Goal: Information Seeking & Learning: Learn about a topic

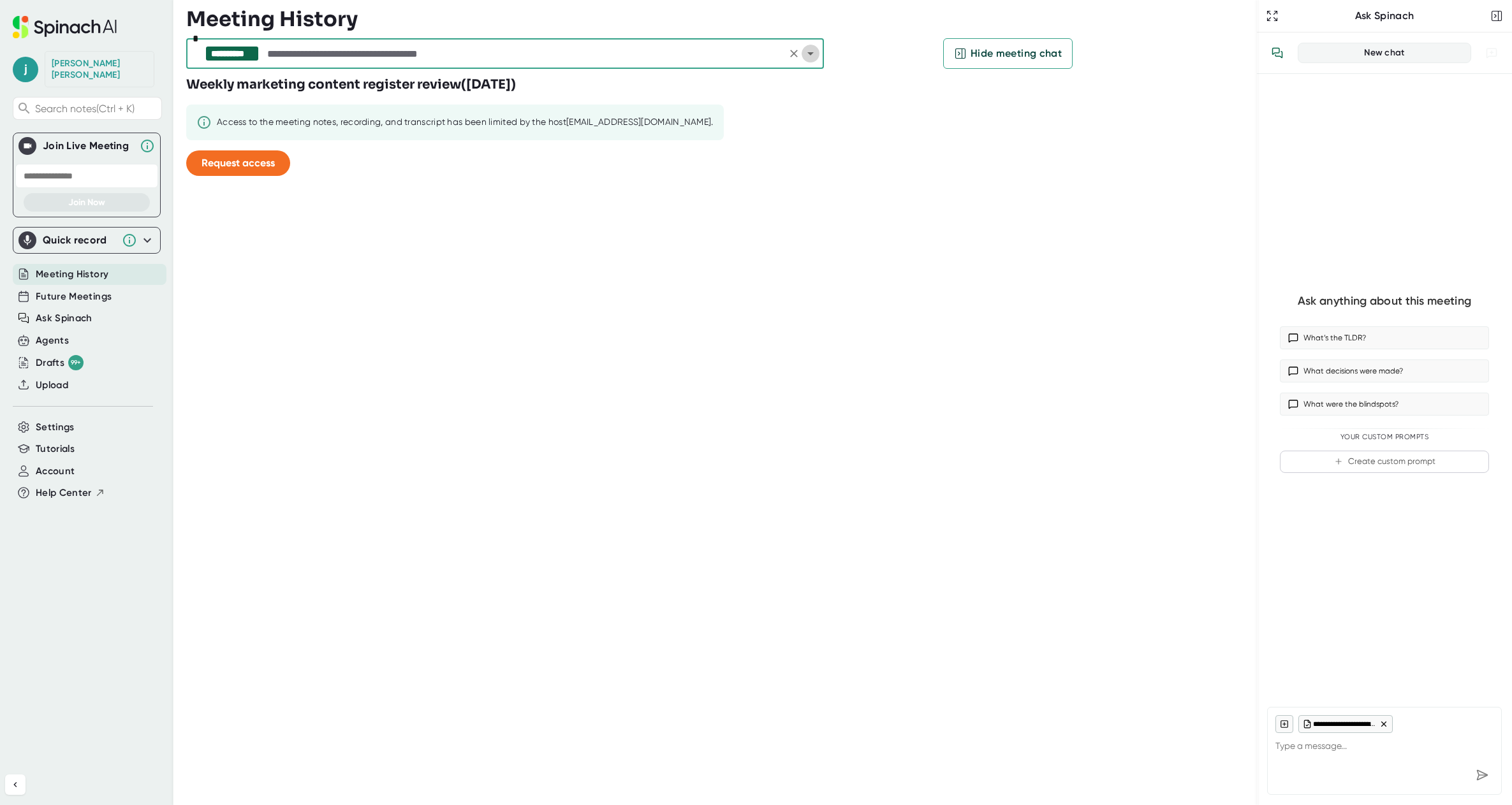
click at [806, 56] on icon "Open" at bounding box center [810, 53] width 16 height 16
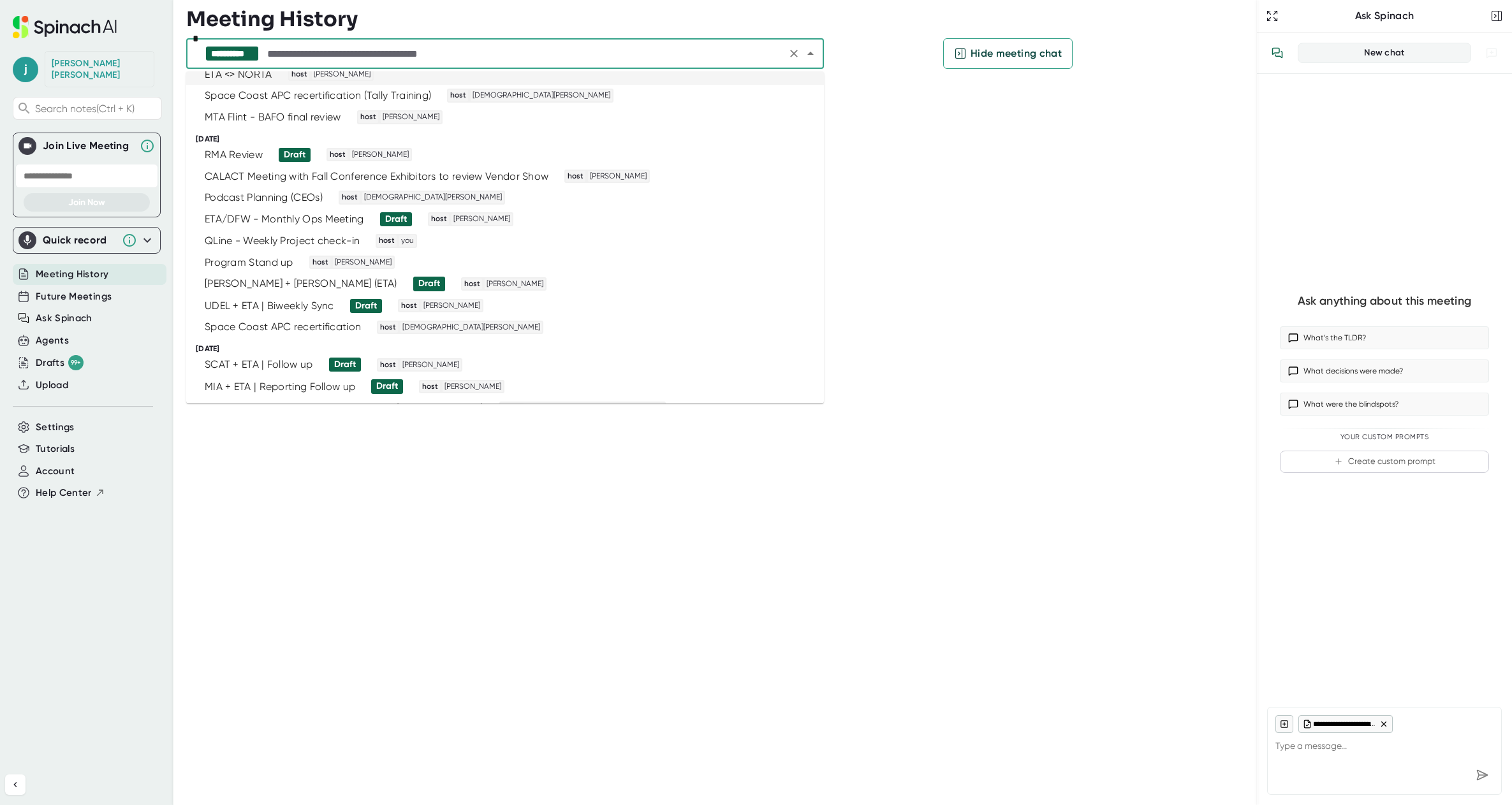
scroll to position [701, 0]
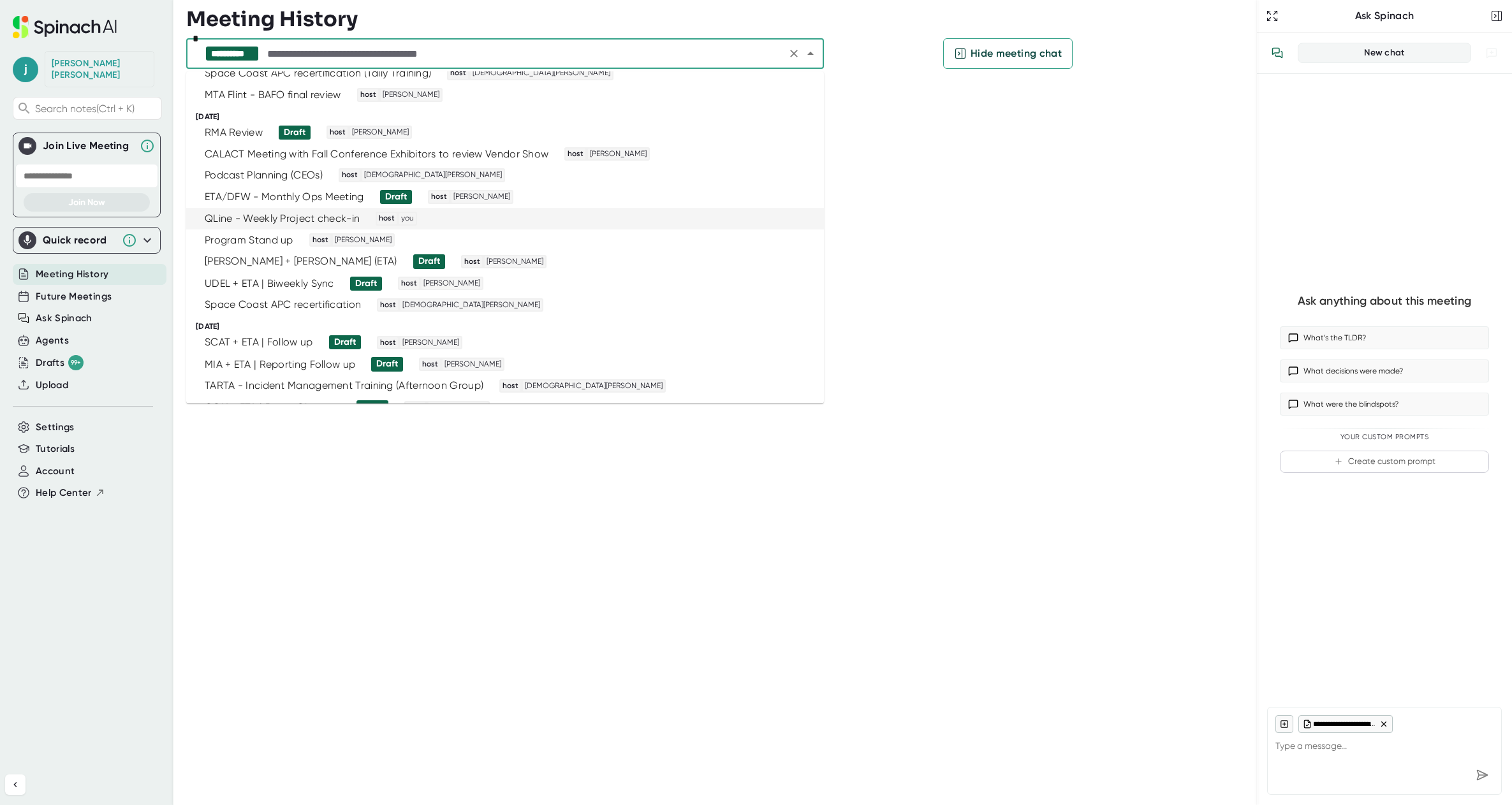
click at [299, 214] on div "QLine - Weekly Project check-in" at bounding box center [281, 219] width 155 height 13
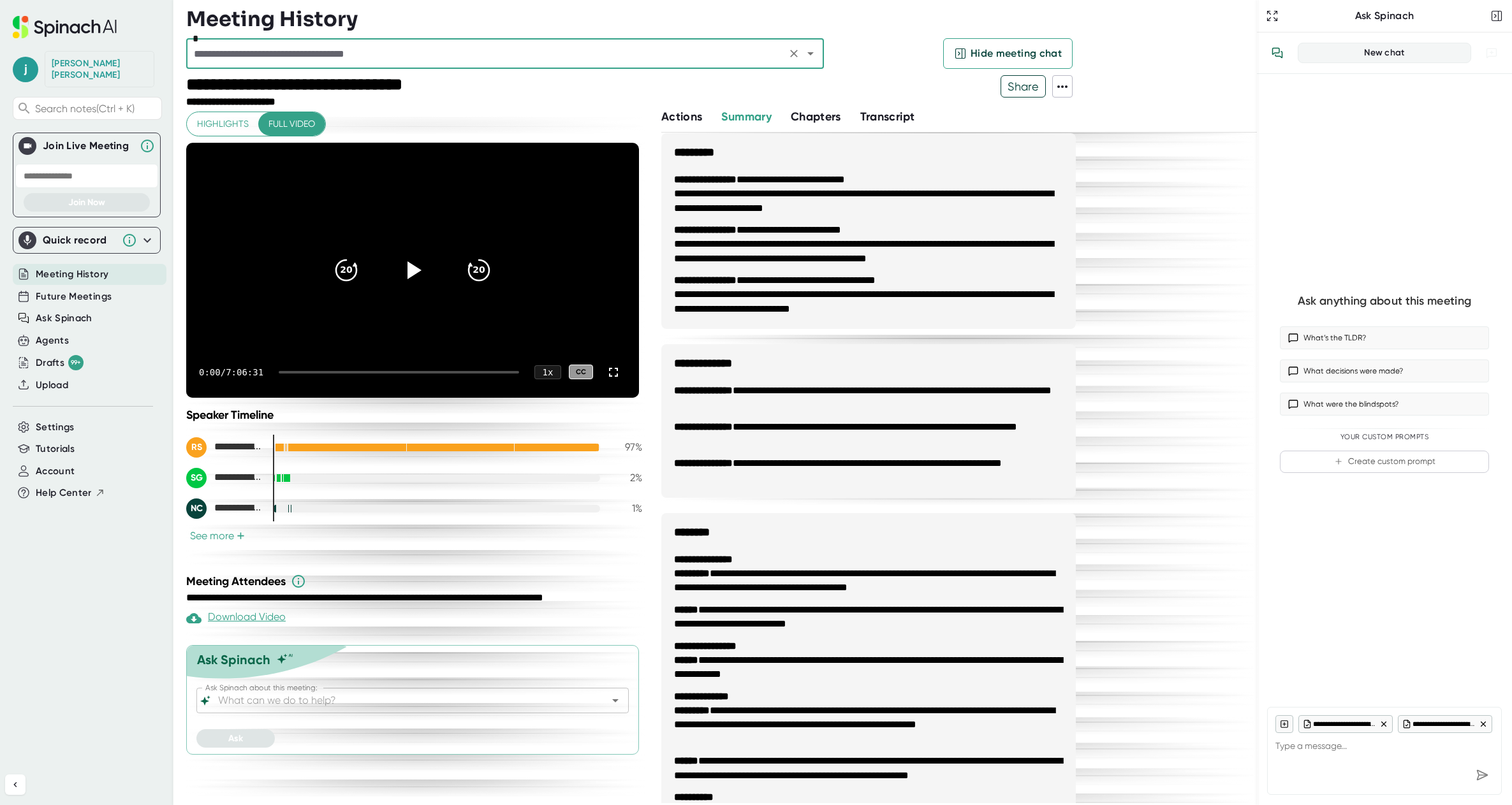
scroll to position [1954, 0]
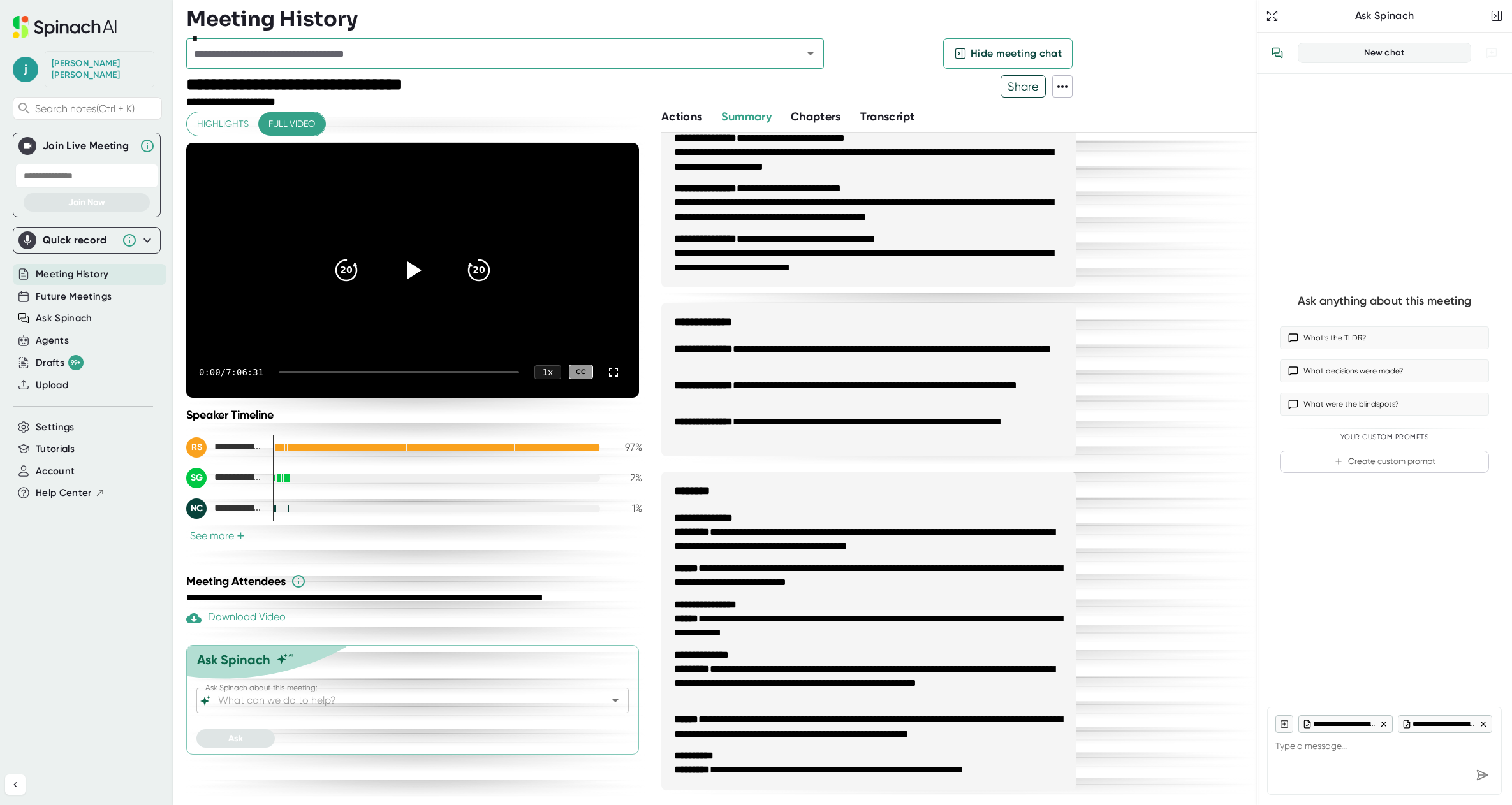
click at [826, 592] on ul "**********" at bounding box center [868, 644] width 415 height 292
click at [277, 41] on div "*" at bounding box center [505, 53] width 637 height 30
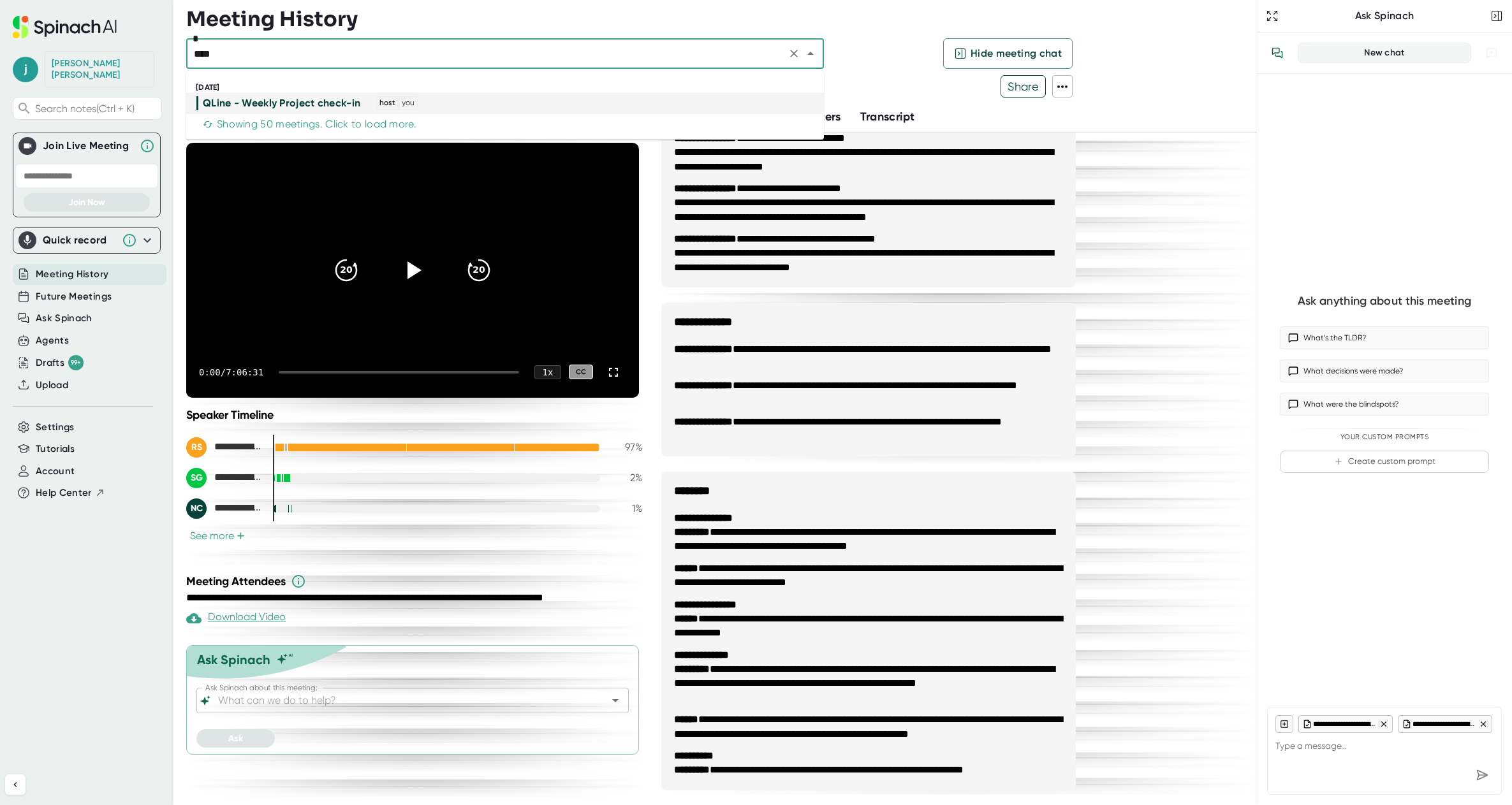
type input "*****"
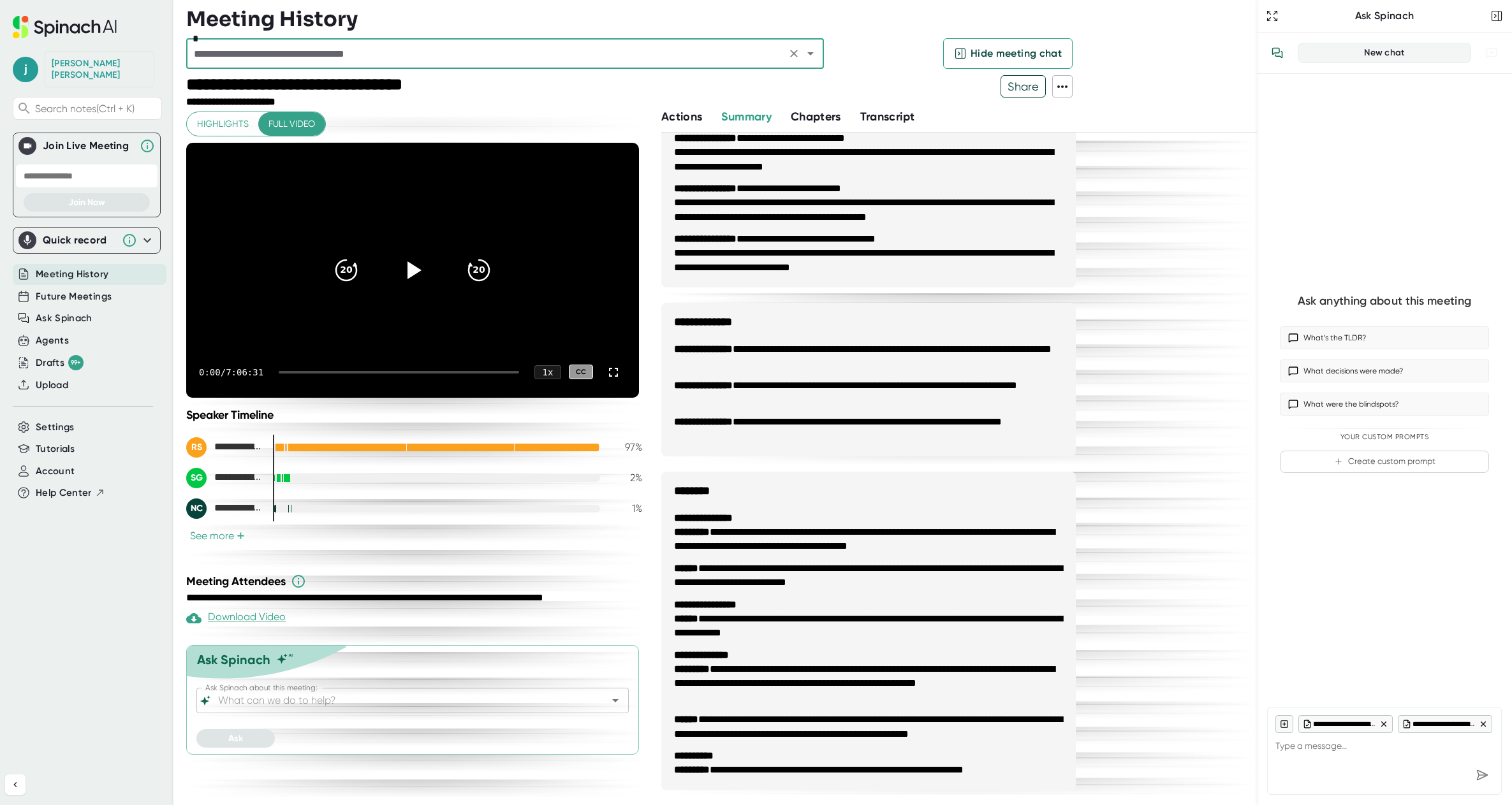
click at [821, 56] on div "*" at bounding box center [505, 53] width 637 height 30
click at [803, 55] on icon "Open" at bounding box center [810, 53] width 16 height 16
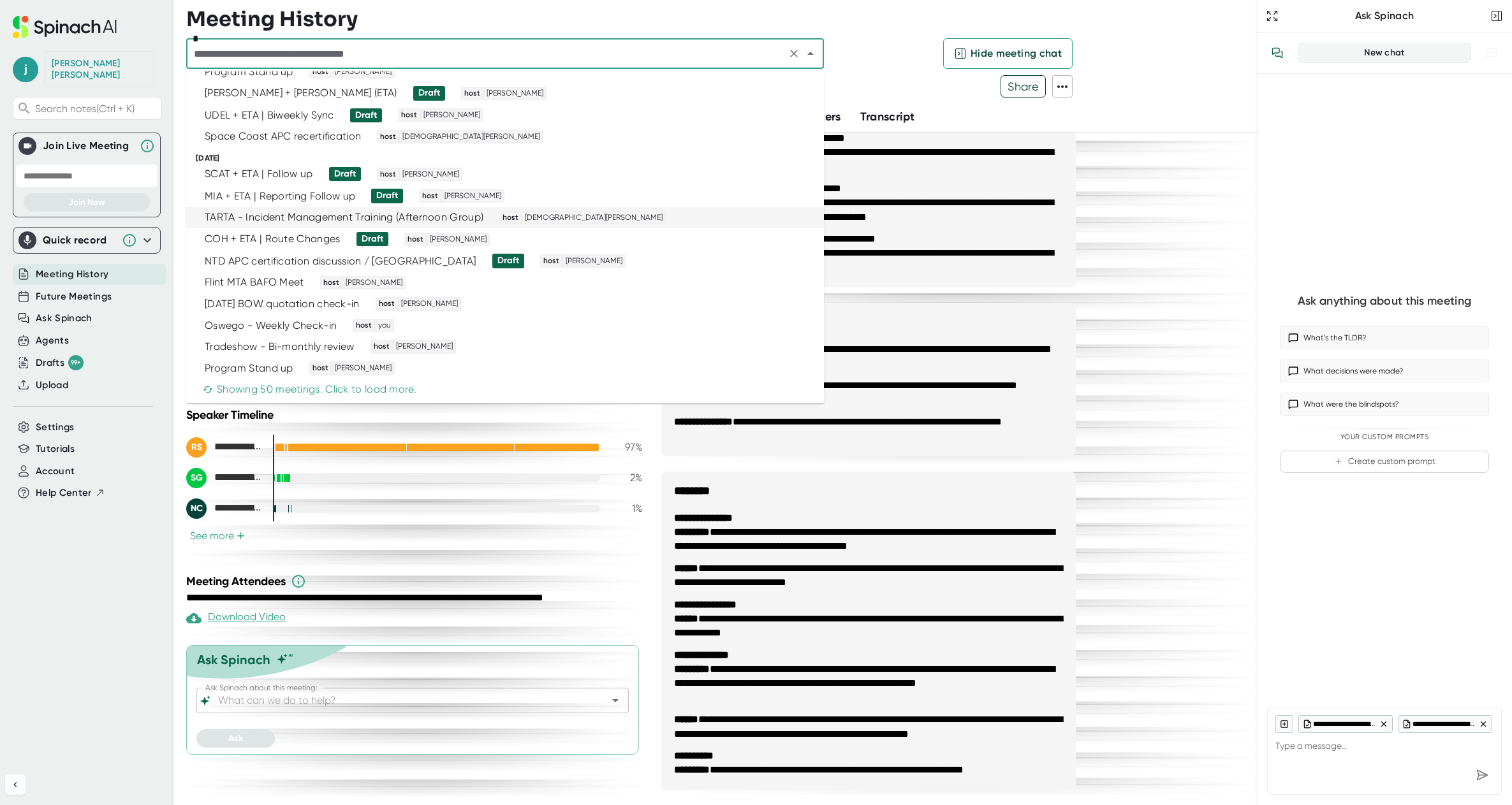
scroll to position [871, 0]
click at [309, 394] on div "Showing 50 meetings. Click to load more." at bounding box center [309, 389] width 214 height 13
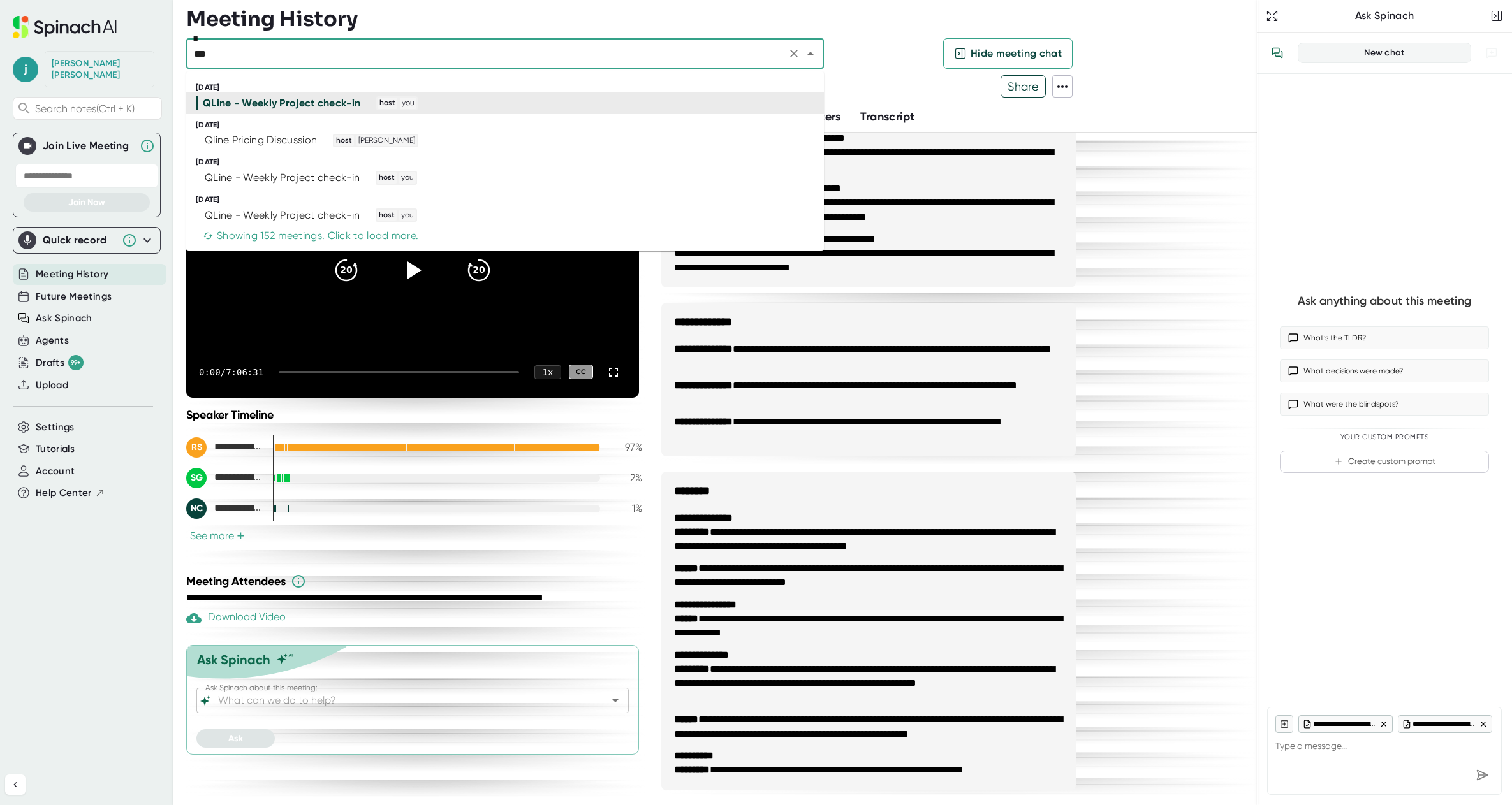
scroll to position [0, 0]
type input "*****"
click at [264, 183] on div "QLine - Weekly Project check-in" at bounding box center [281, 178] width 155 height 13
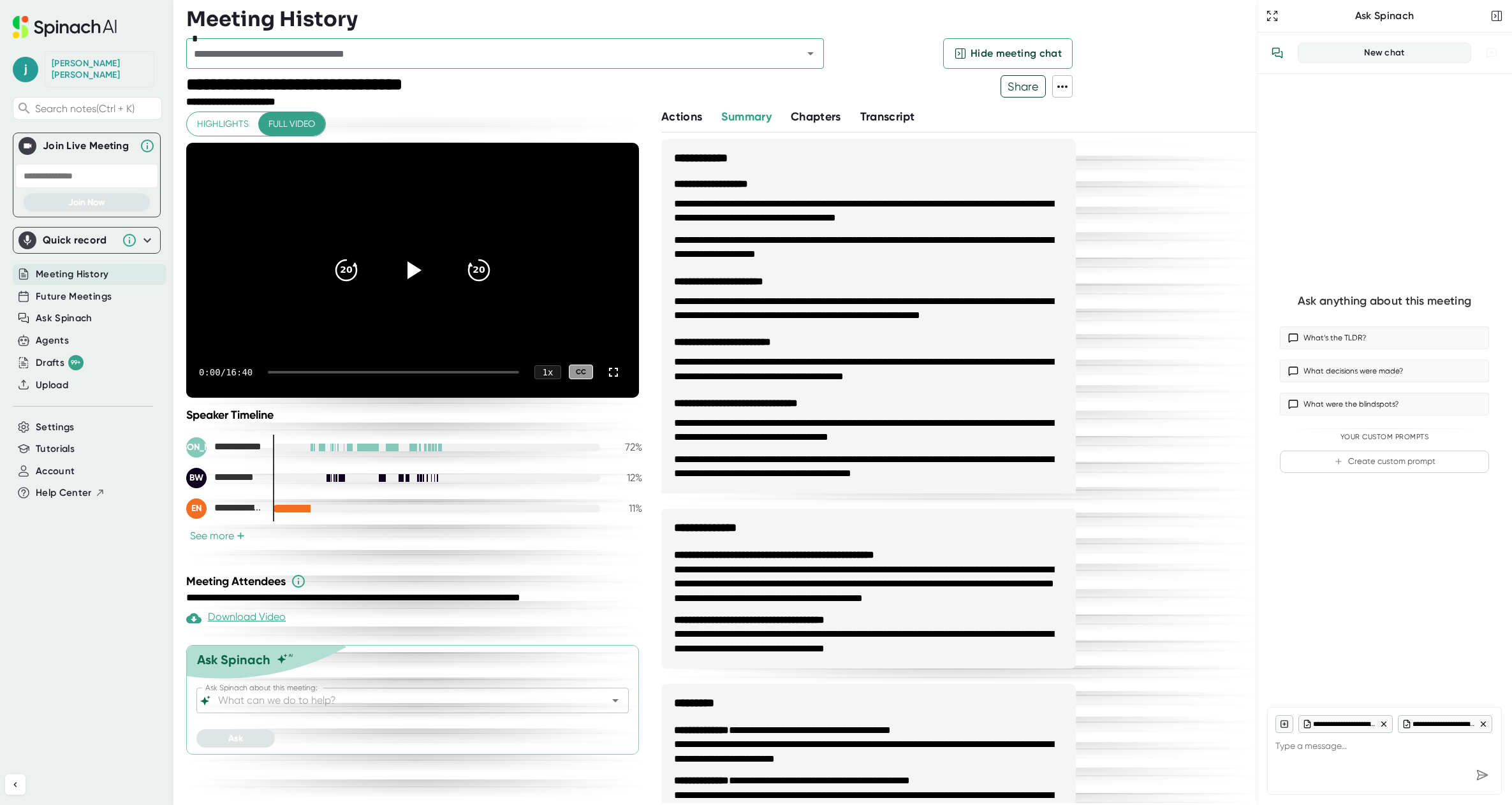
click at [839, 121] on span "Chapters" at bounding box center [816, 116] width 51 height 14
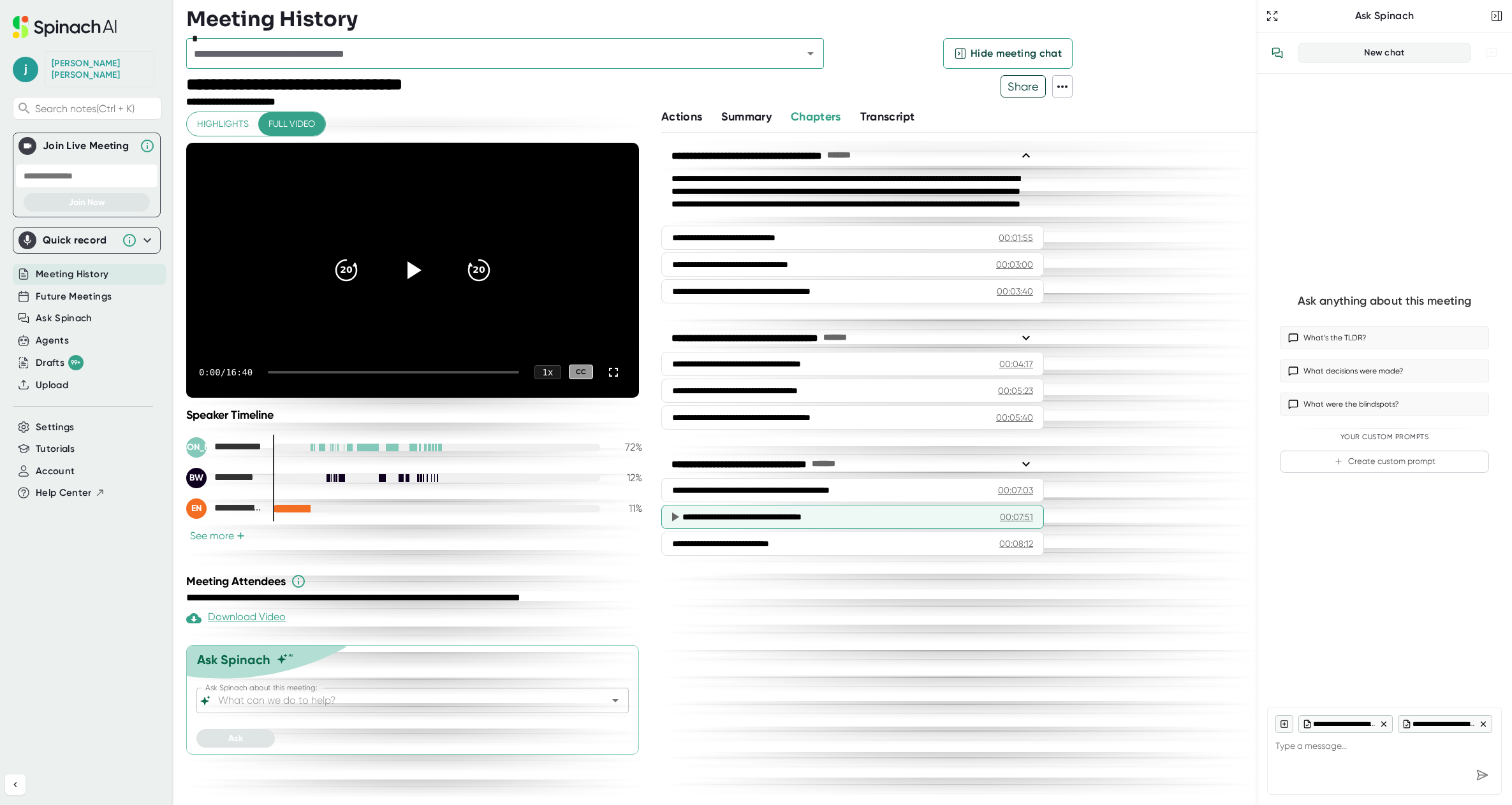
click at [1008, 519] on div "00:07:51" at bounding box center [1016, 517] width 34 height 13
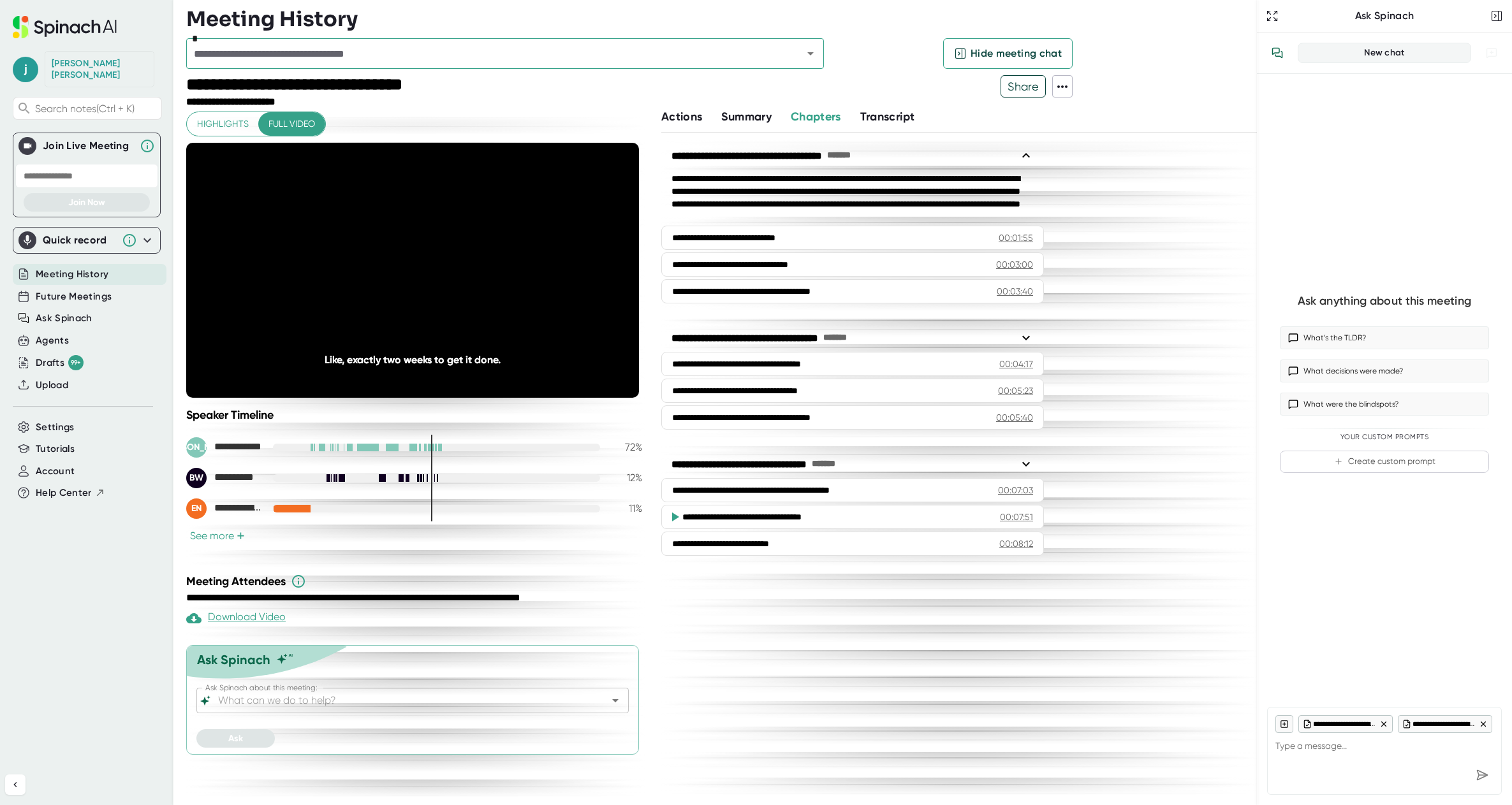
click at [894, 118] on span "Transcript" at bounding box center [887, 116] width 55 height 14
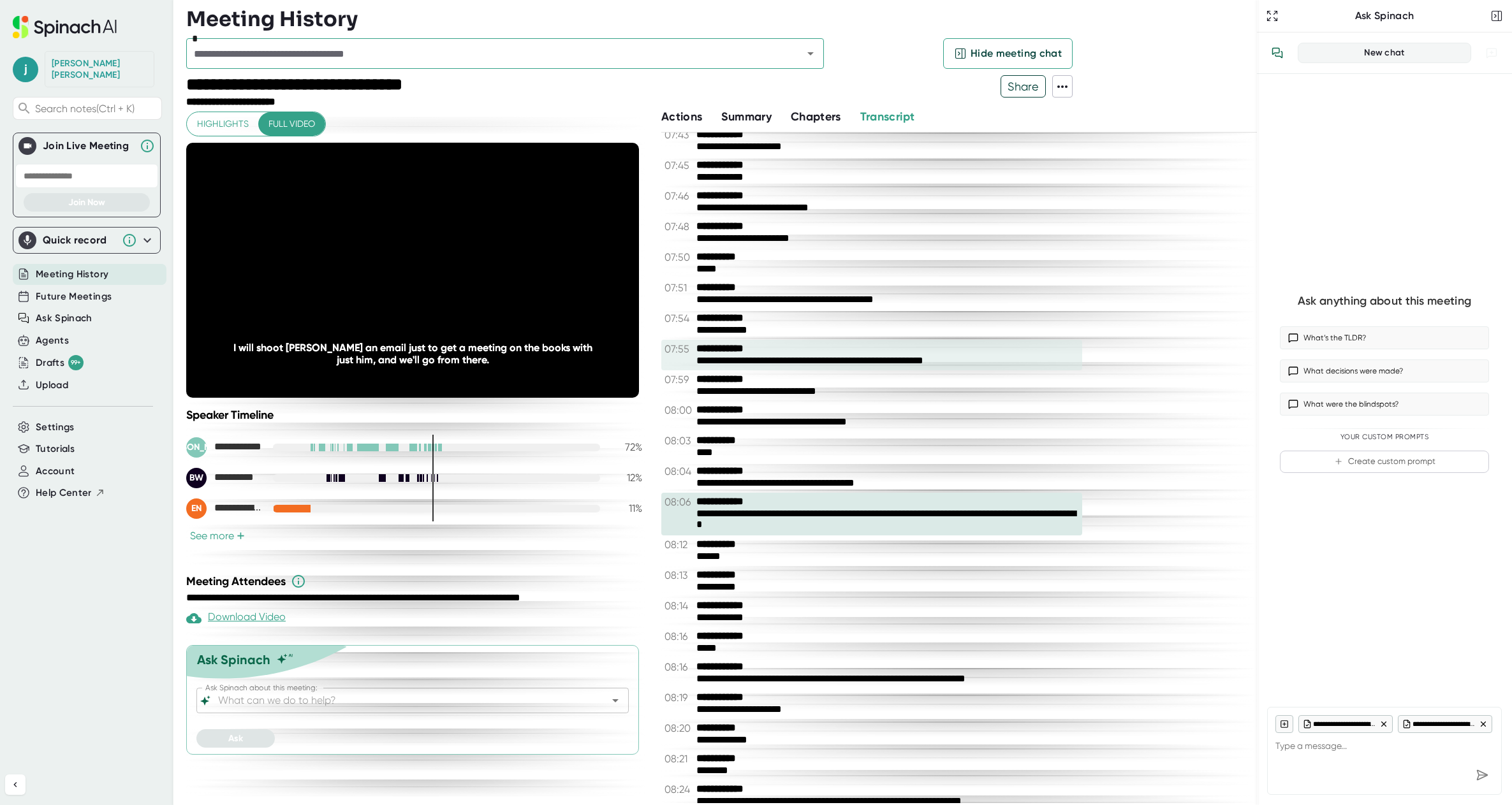
scroll to position [3856, 0]
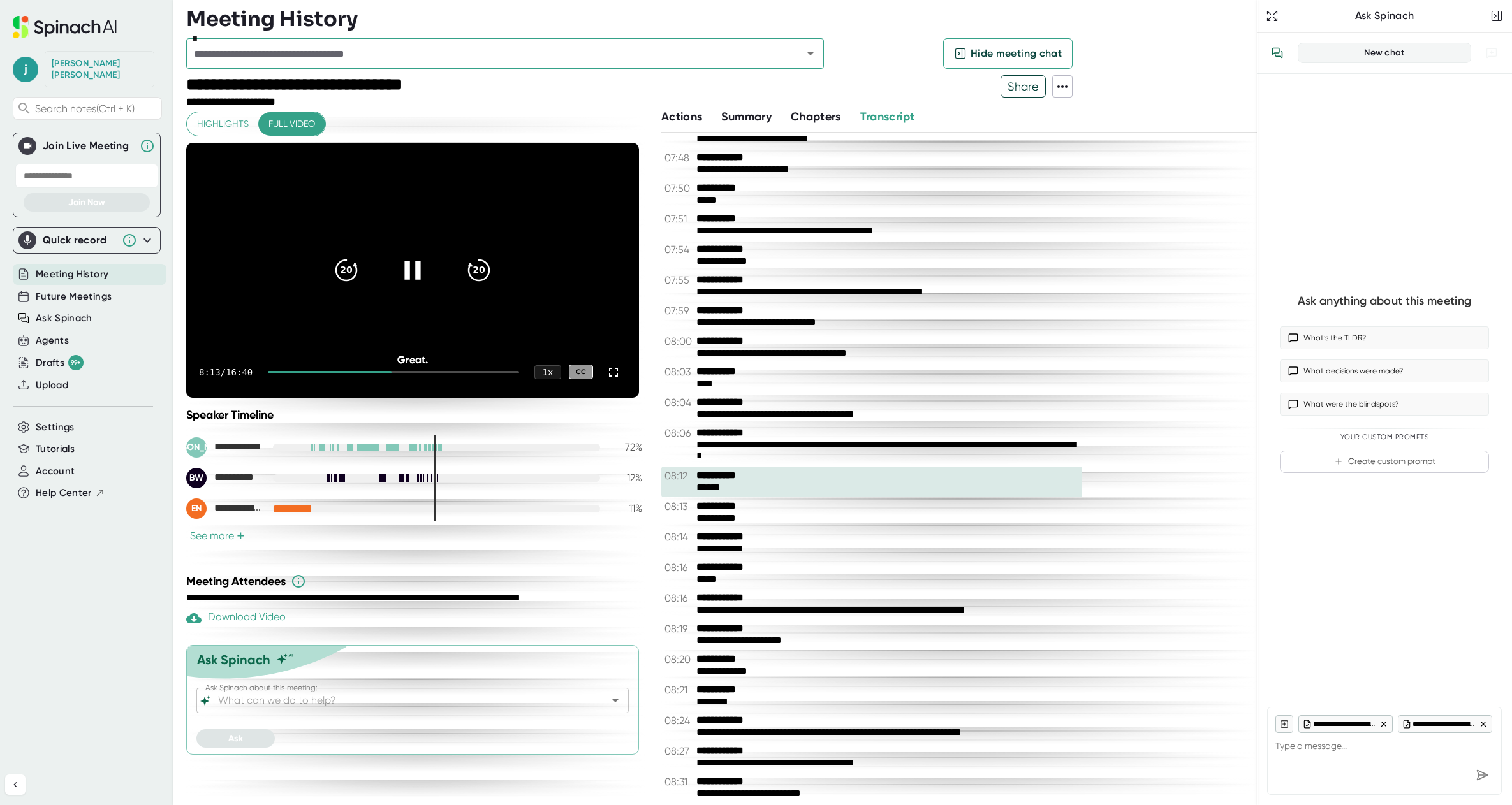
click at [415, 272] on icon at bounding box center [412, 269] width 32 height 32
click at [817, 56] on icon "Open" at bounding box center [810, 53] width 16 height 16
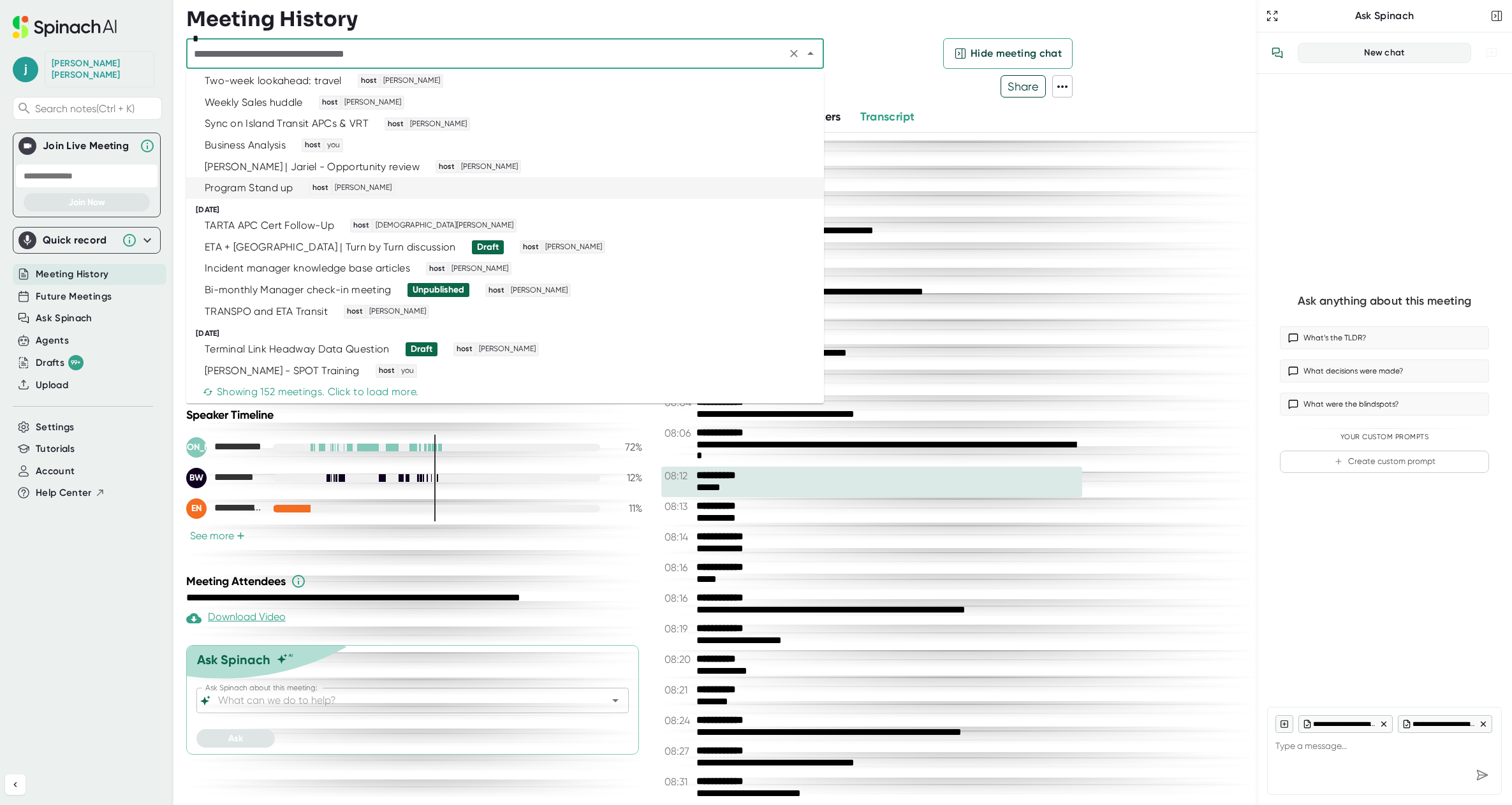
scroll to position [3270, 0]
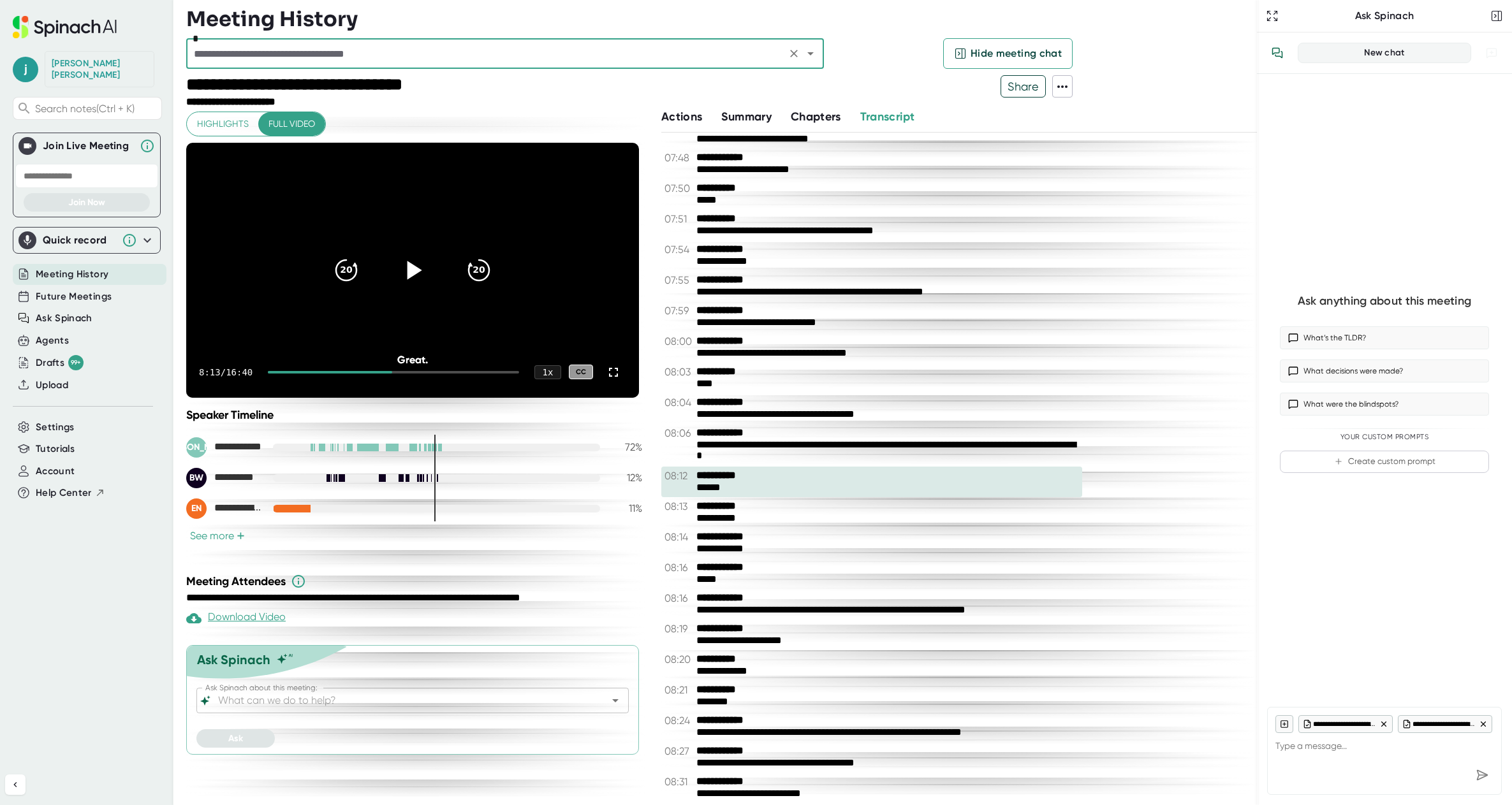
click at [319, 50] on input "text" at bounding box center [486, 54] width 592 height 18
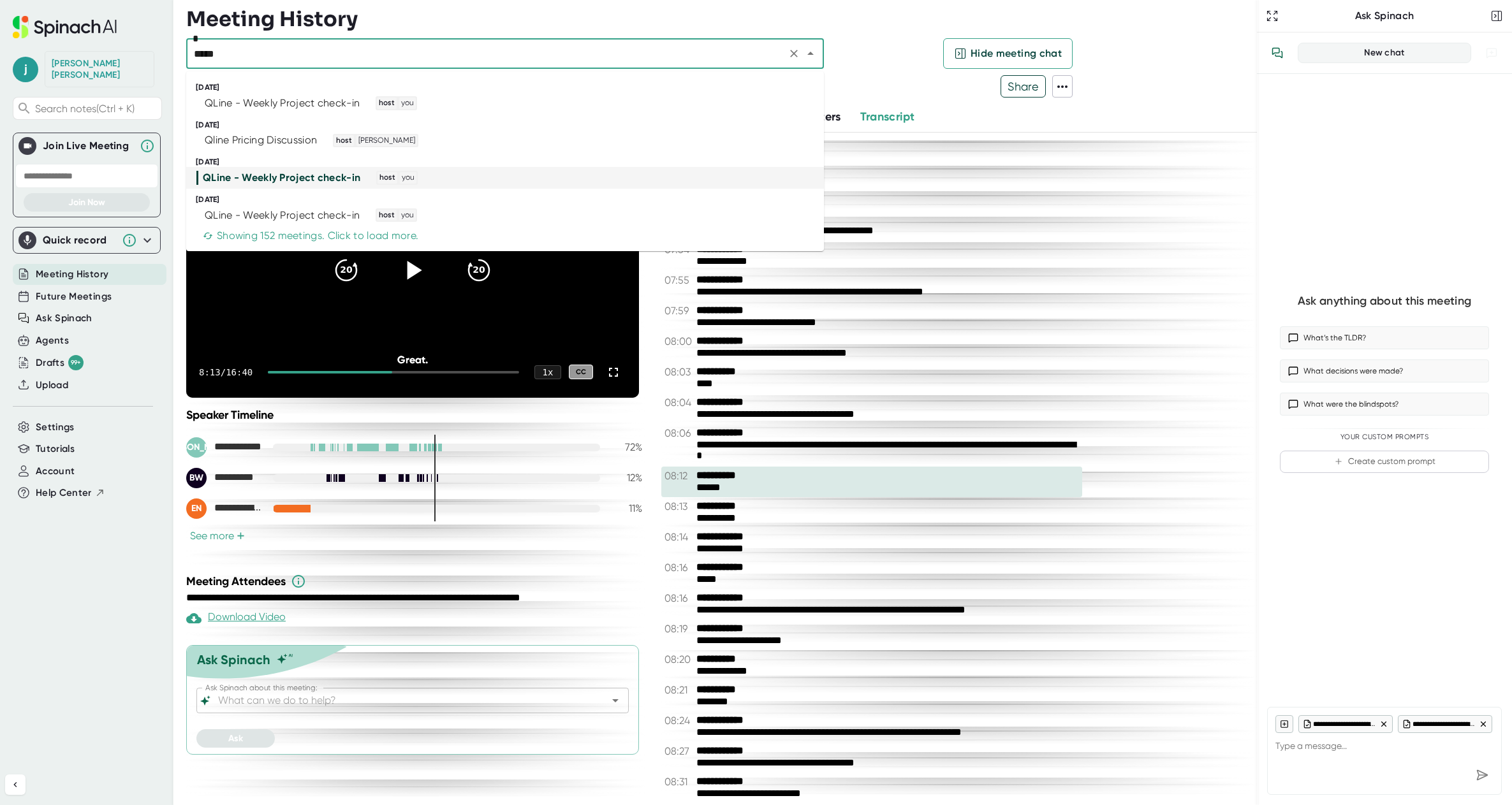
type input "*****"
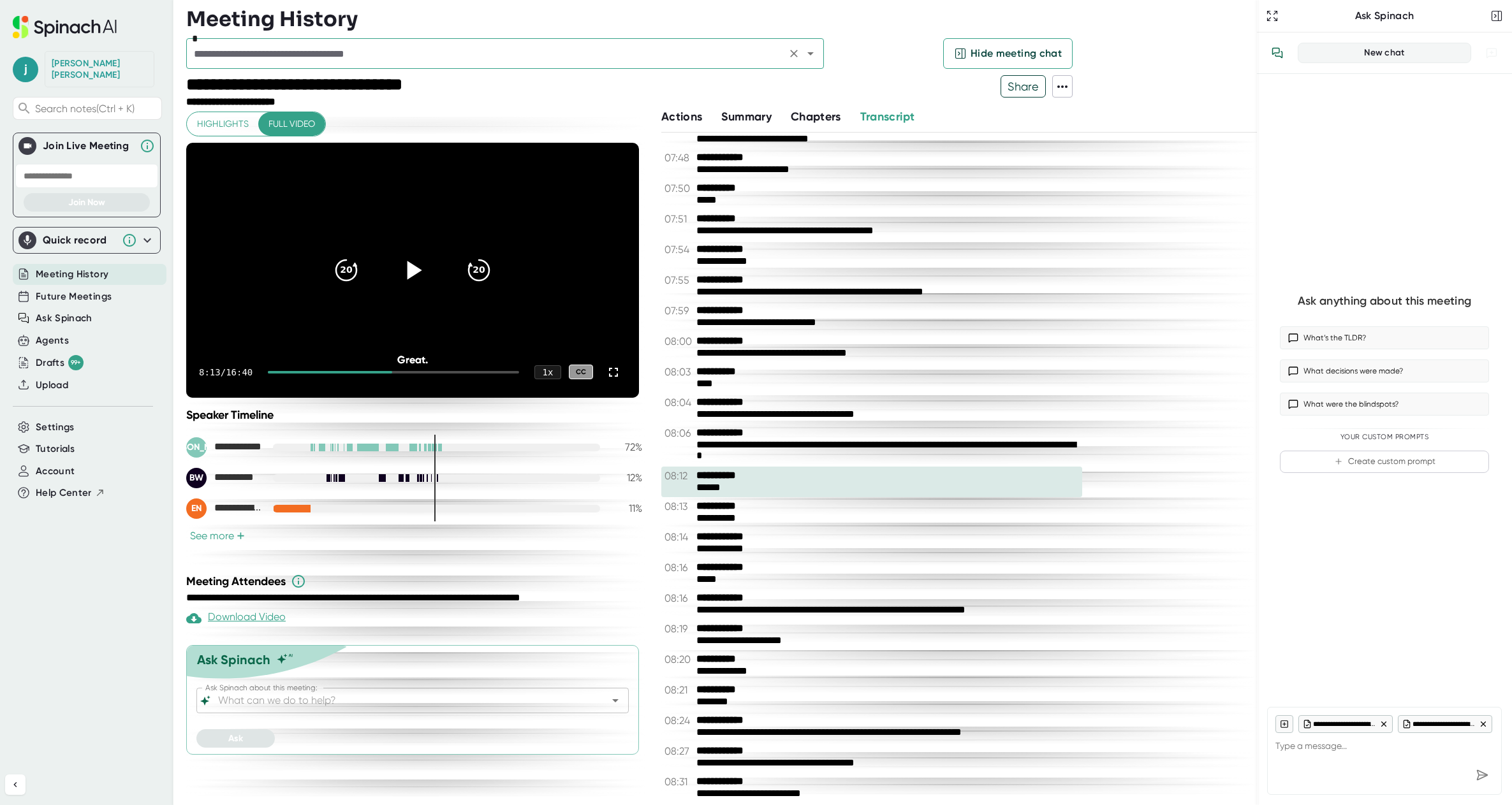
click at [419, 52] on input "text" at bounding box center [486, 54] width 592 height 18
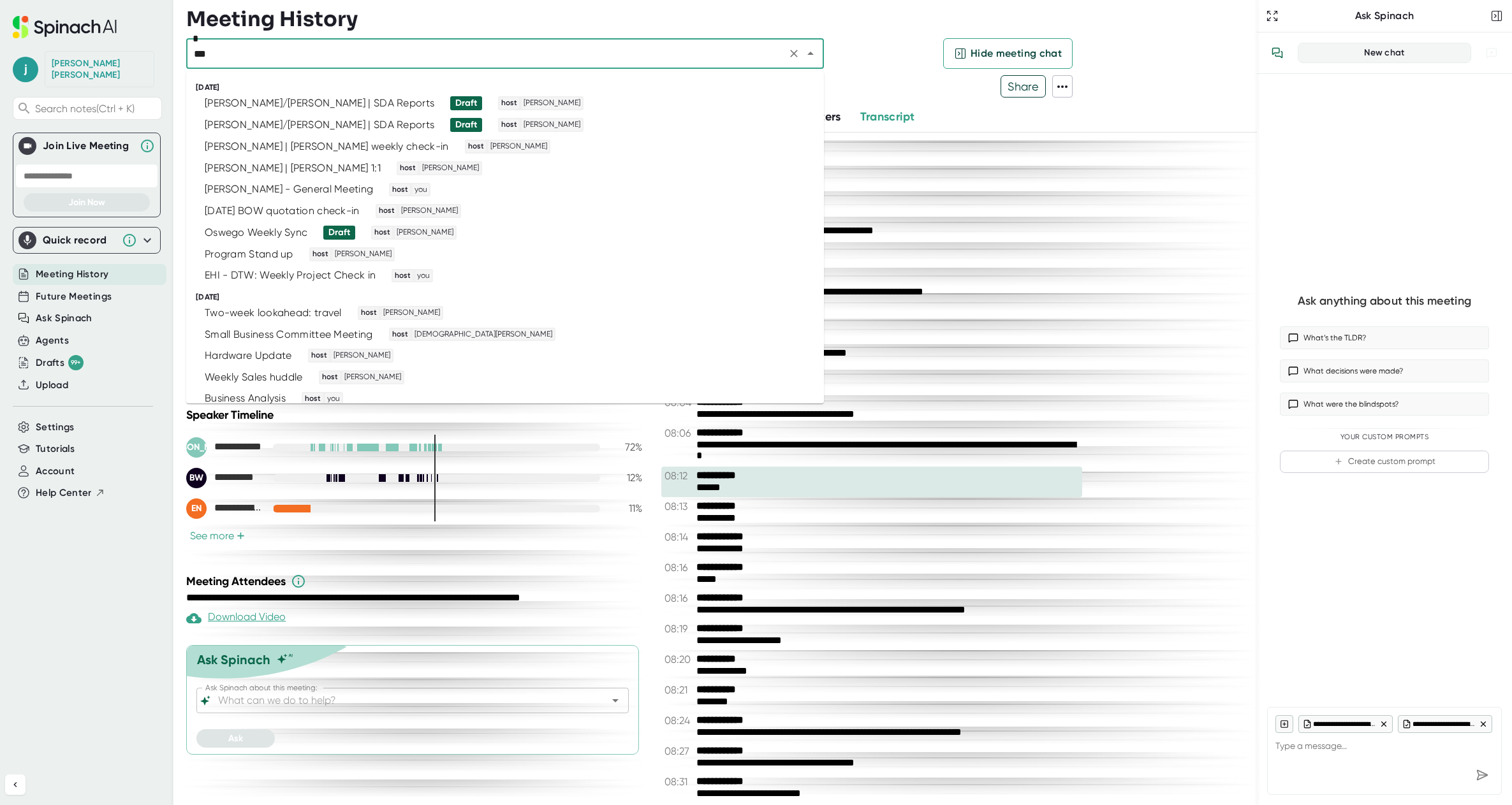
type input "****"
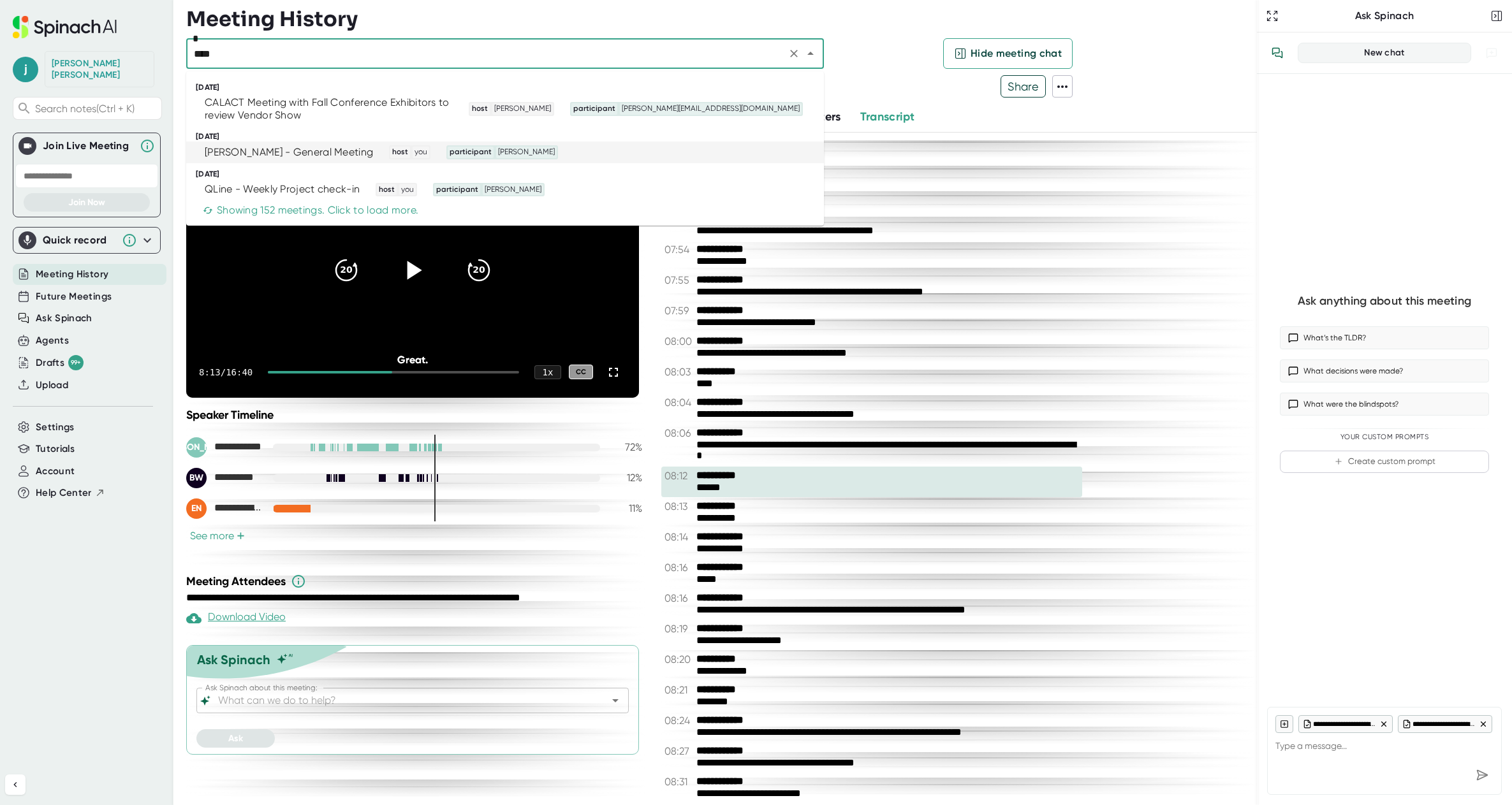
click at [337, 146] on div "[PERSON_NAME] - General Meeting" at bounding box center [289, 152] width 169 height 13
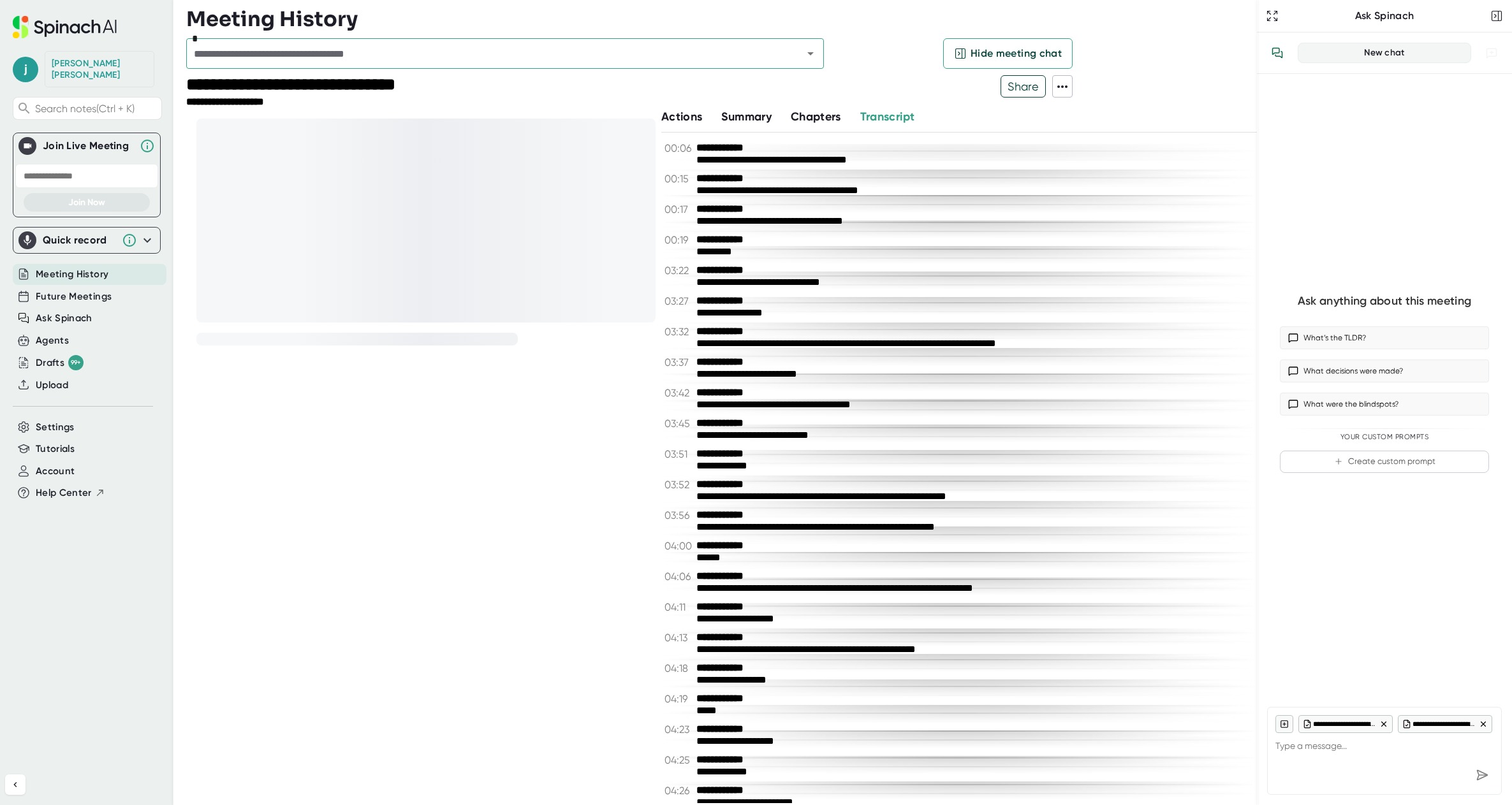
click at [758, 119] on span "Summary" at bounding box center [745, 116] width 50 height 14
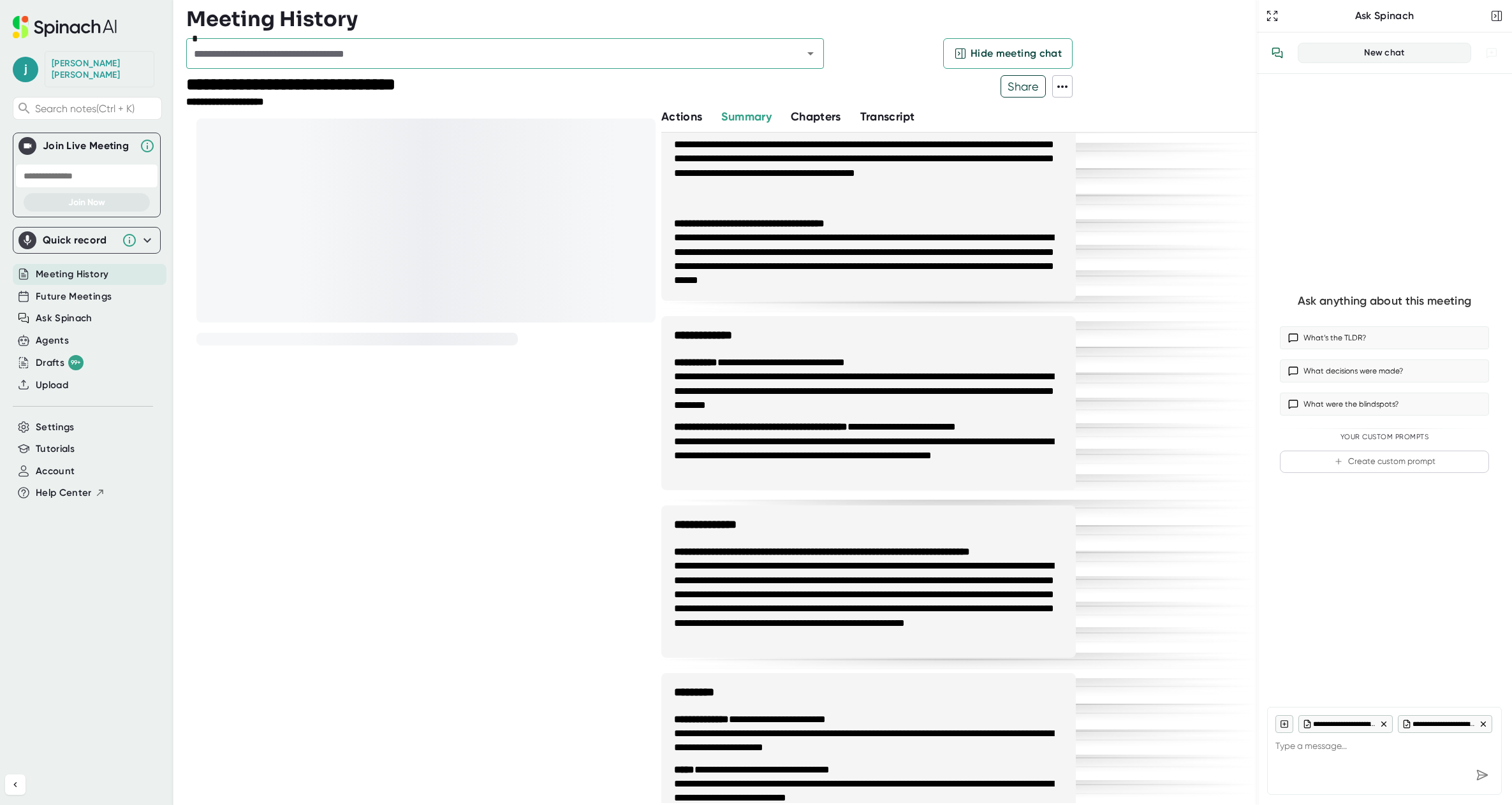
scroll to position [219, 0]
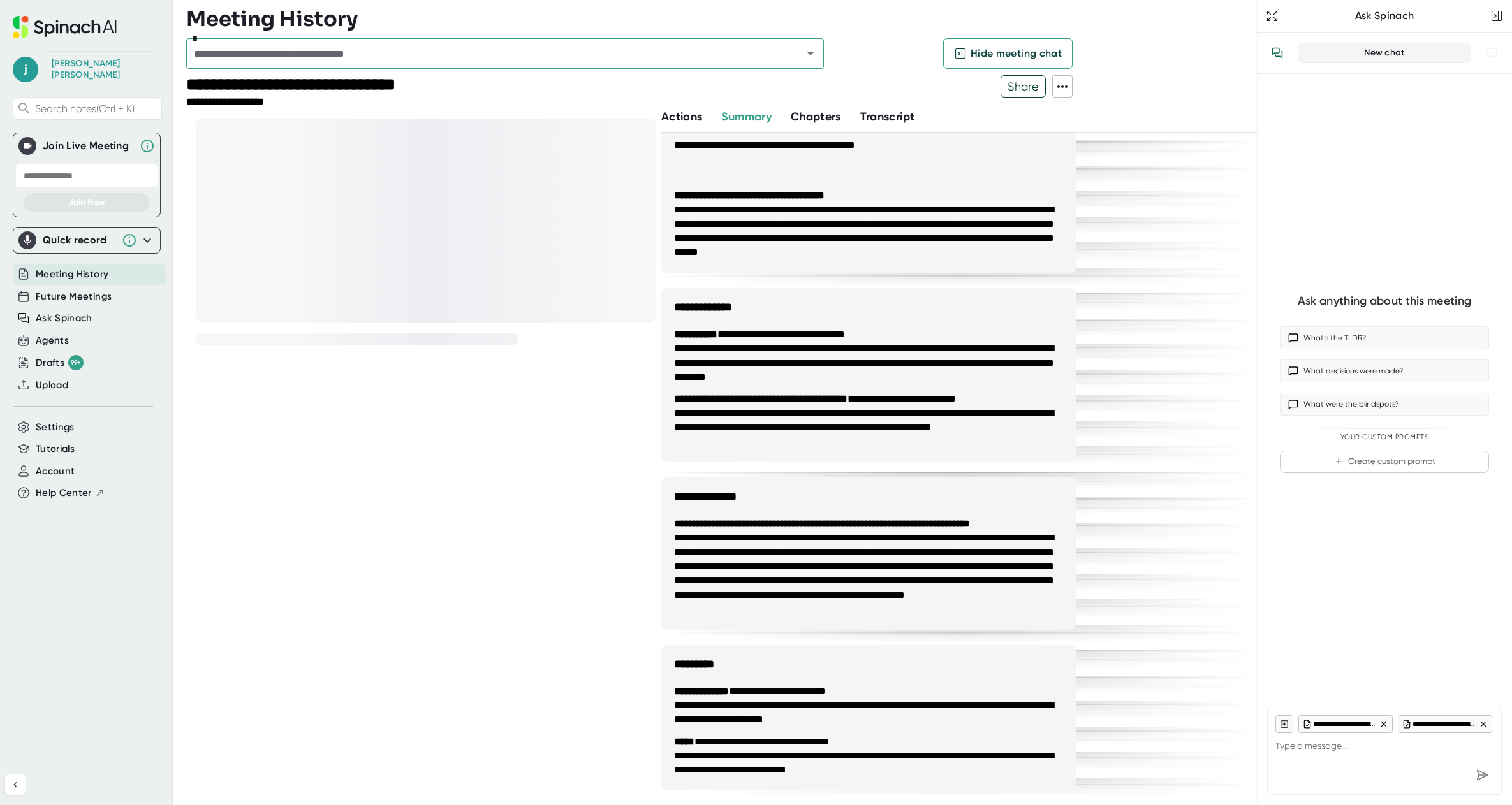
click at [817, 115] on span "Chapters" at bounding box center [816, 116] width 51 height 14
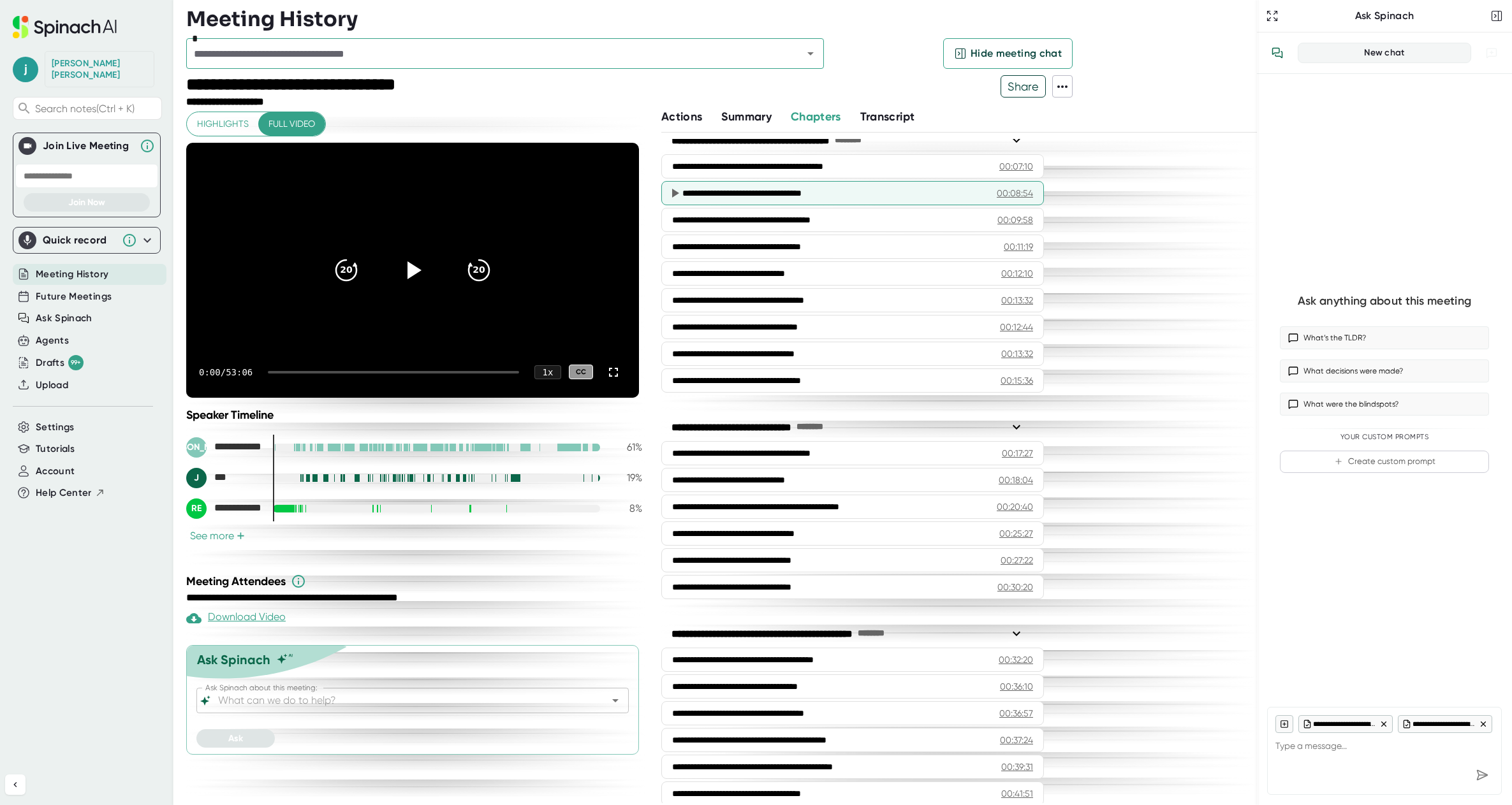
scroll to position [191, 0]
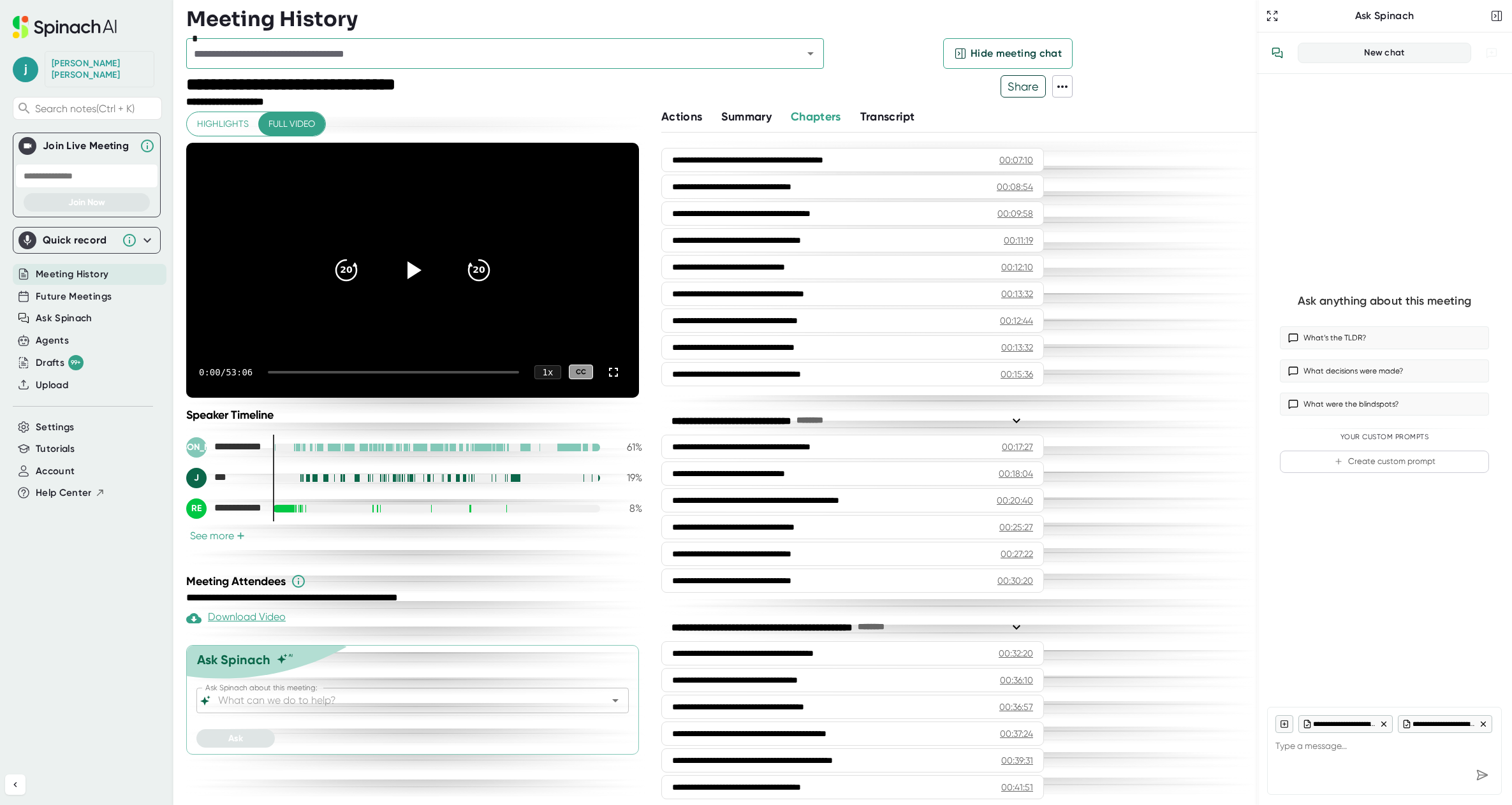
click at [900, 120] on span "Transcript" at bounding box center [887, 116] width 55 height 14
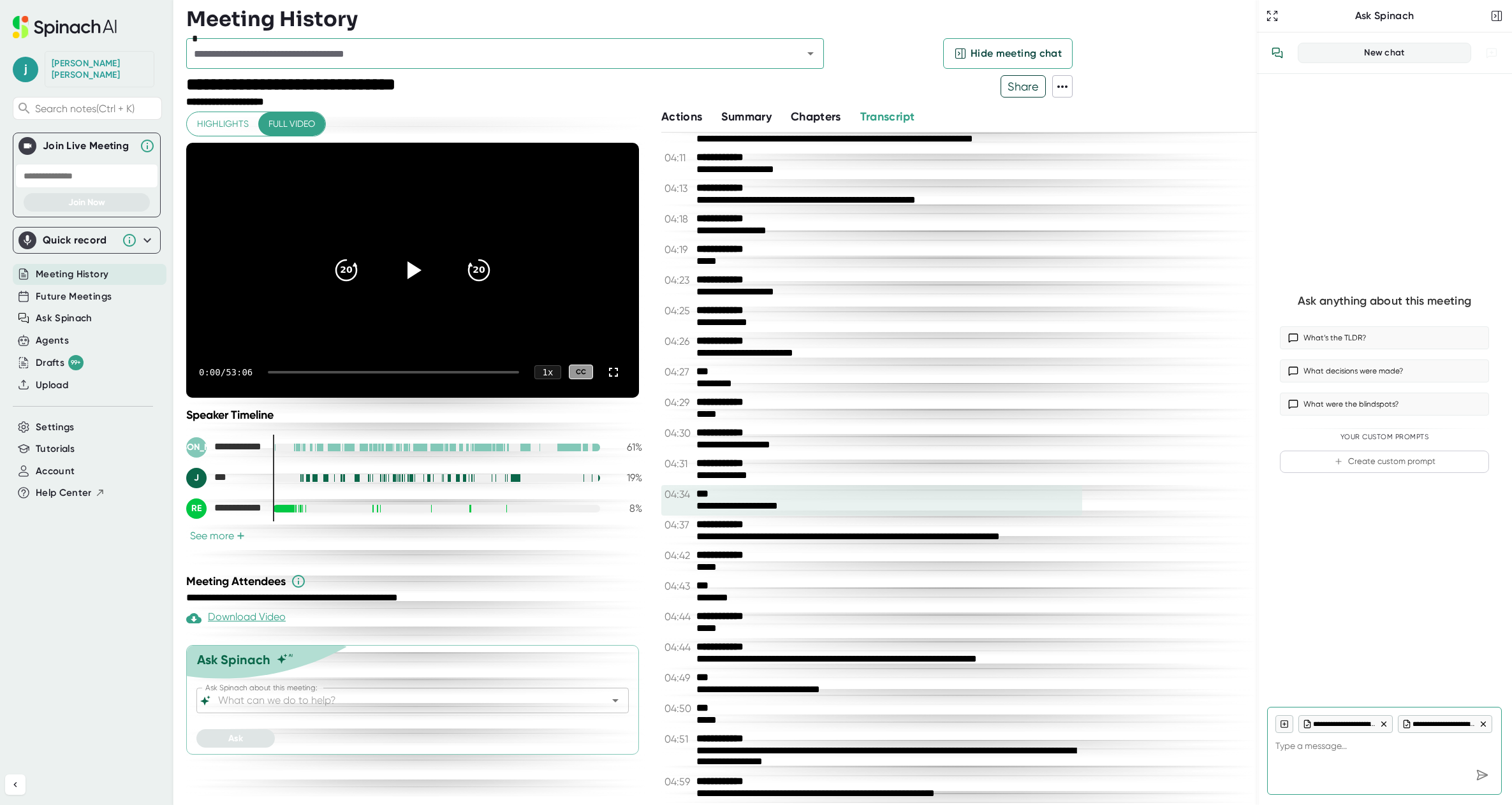
scroll to position [573, 0]
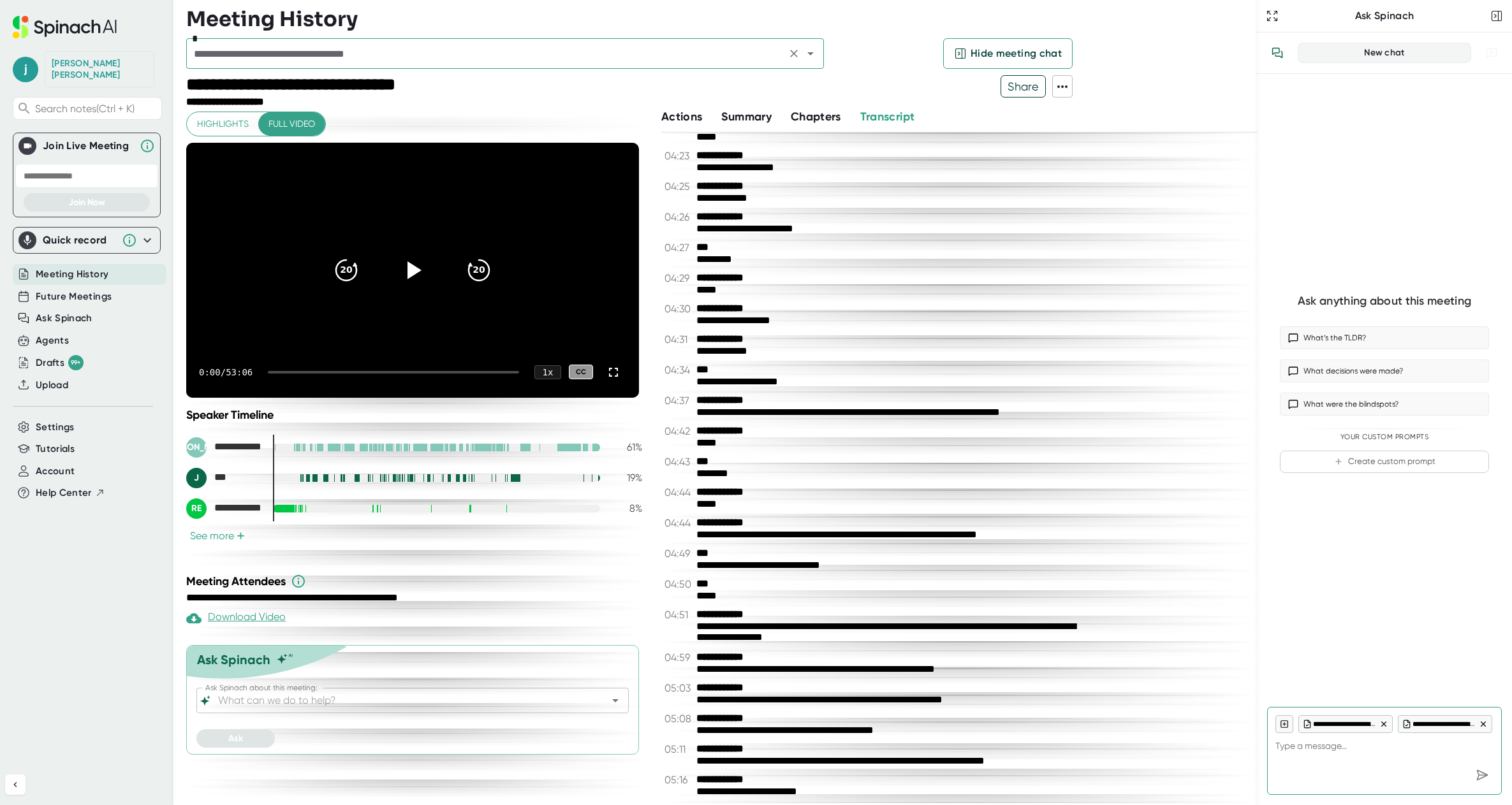
click at [816, 59] on icon "Open" at bounding box center [810, 53] width 16 height 16
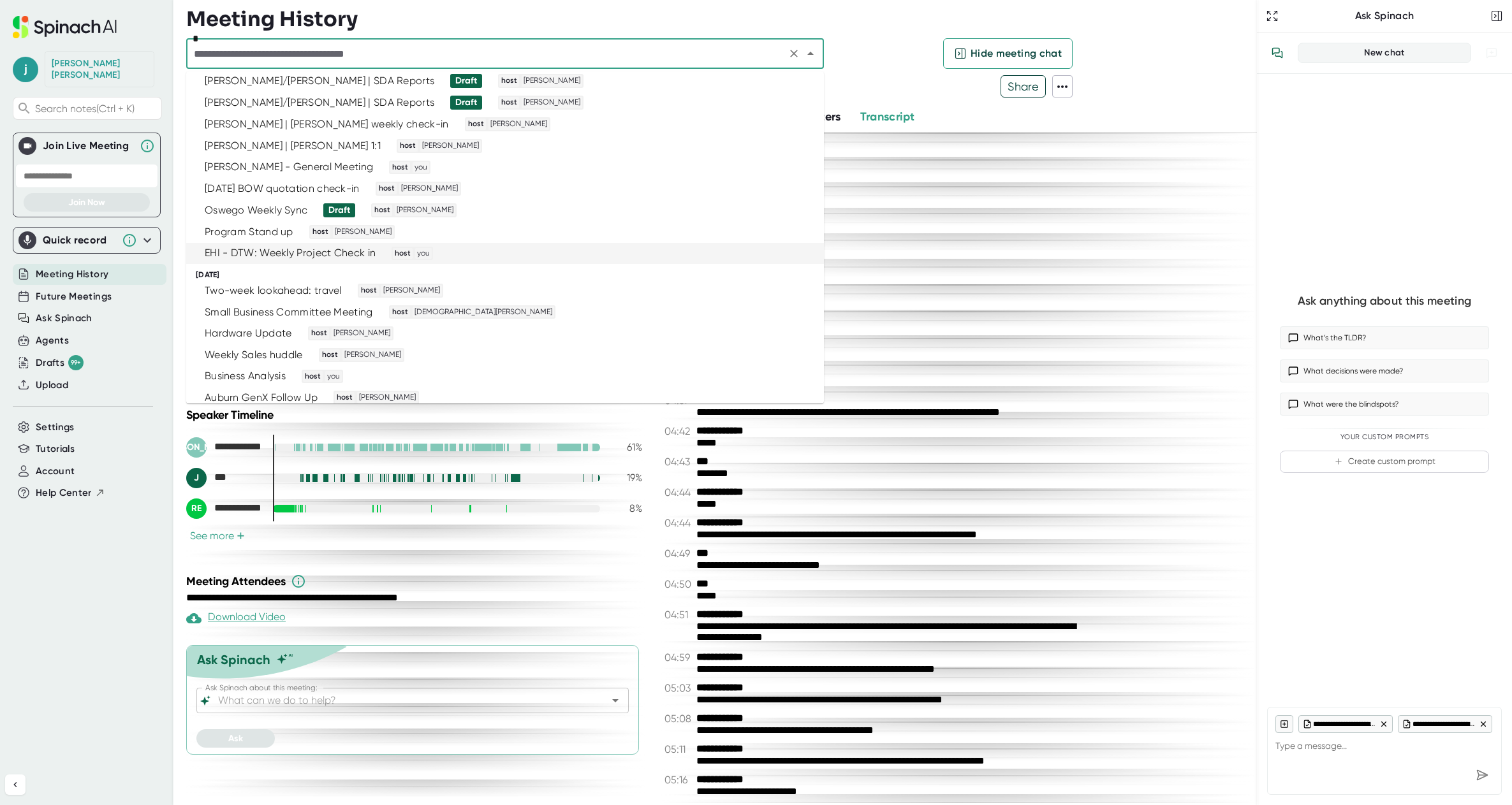
scroll to position [0, 0]
